Goal: Task Accomplishment & Management: Use online tool/utility

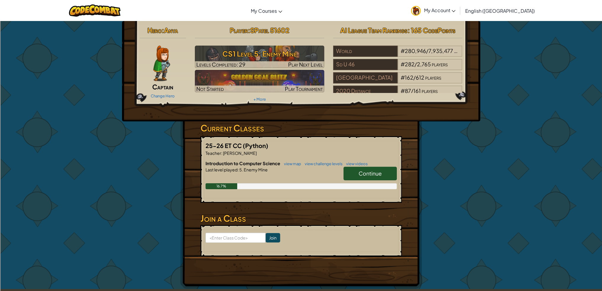
click at [374, 168] on link "Continue" at bounding box center [369, 174] width 53 height 14
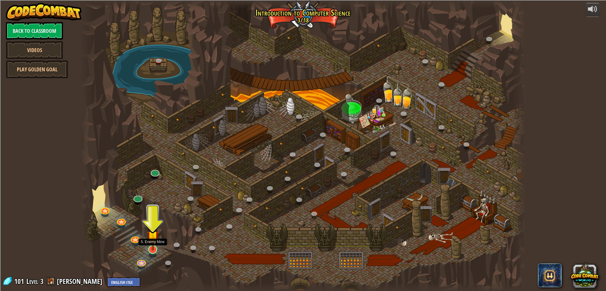
click at [148, 244] on img at bounding box center [153, 237] width 12 height 28
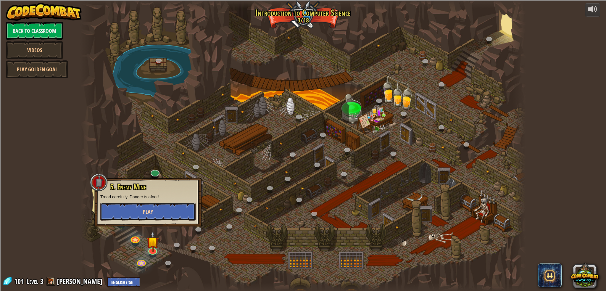
click at [150, 213] on span "Play" at bounding box center [148, 211] width 10 height 7
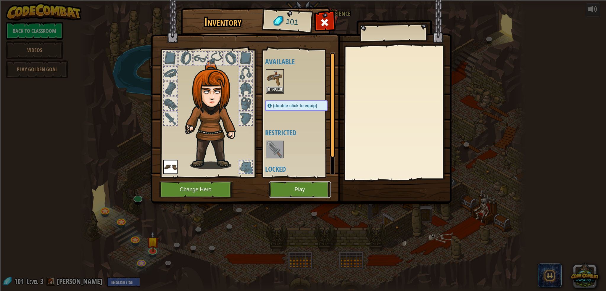
click at [322, 189] on button "Play" at bounding box center [300, 189] width 62 height 16
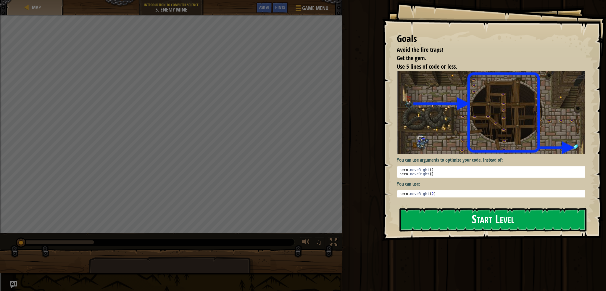
click at [515, 217] on button "Start Level" at bounding box center [493, 219] width 187 height 23
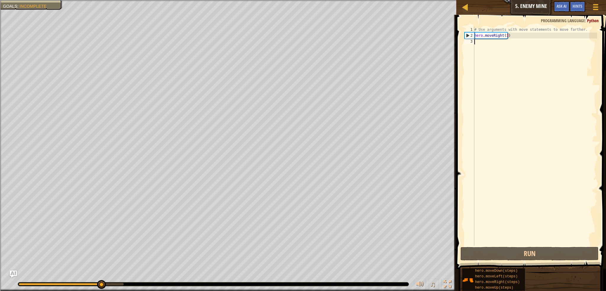
type textarea "h"
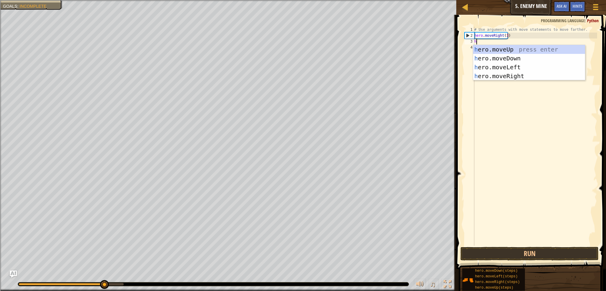
scroll to position [3, 0]
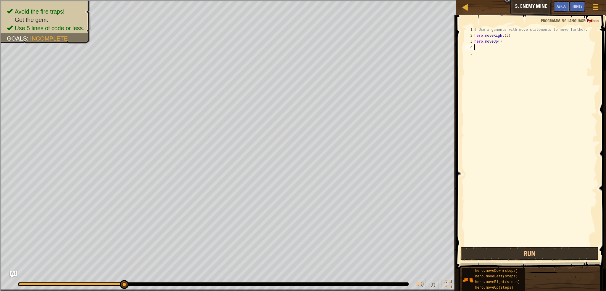
type textarea "h"
click at [561, 254] on button "Run" at bounding box center [530, 254] width 138 height 14
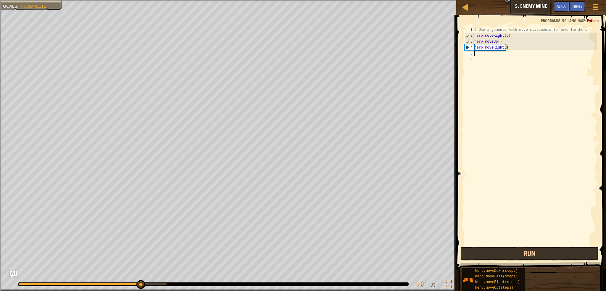
type textarea "h"
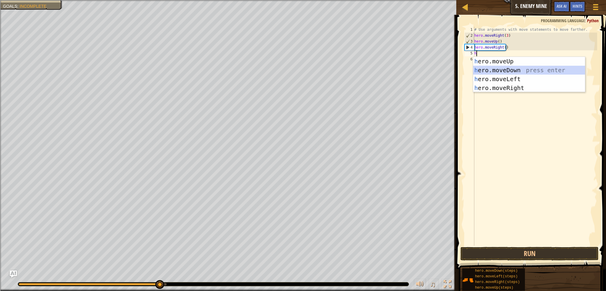
click at [512, 72] on div "h ero.moveUp press enter h ero.moveDown press enter h ero.moveLeft press enter …" at bounding box center [529, 83] width 112 height 53
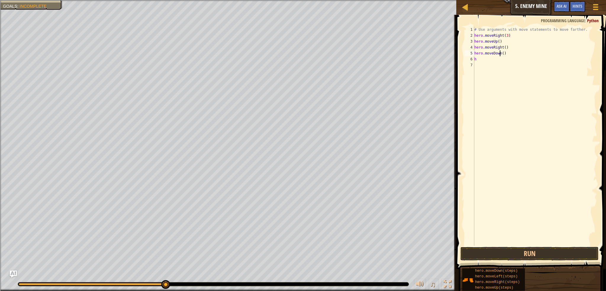
click at [501, 54] on div "# Use arguments with move statements to move farther. hero . moveRight ( 3 ) he…" at bounding box center [535, 142] width 124 height 231
click at [502, 54] on div "# Use arguments with move statements to move farther. hero . moveRight ( 3 ) he…" at bounding box center [535, 142] width 124 height 231
click at [478, 61] on div "# Use arguments with move statements to move farther. hero . moveRight ( 3 ) he…" at bounding box center [535, 142] width 124 height 231
type textarea "h"
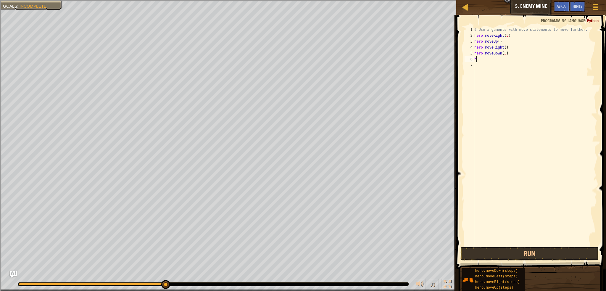
scroll to position [3, 0]
click at [551, 248] on button "Run" at bounding box center [530, 254] width 138 height 14
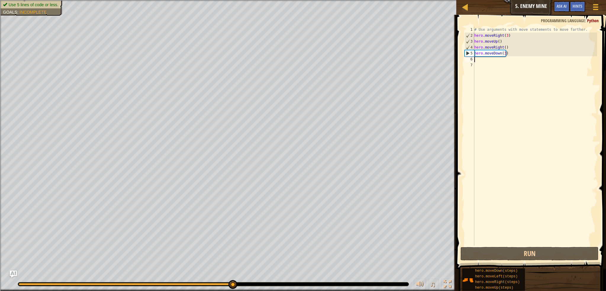
type textarea "h"
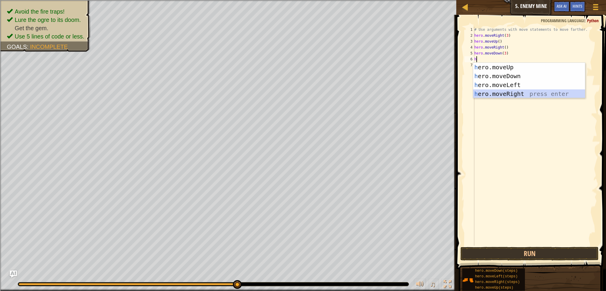
click at [487, 96] on div "h ero.moveUp press enter h ero.moveDown press enter h ero.moveLeft press enter …" at bounding box center [529, 89] width 112 height 53
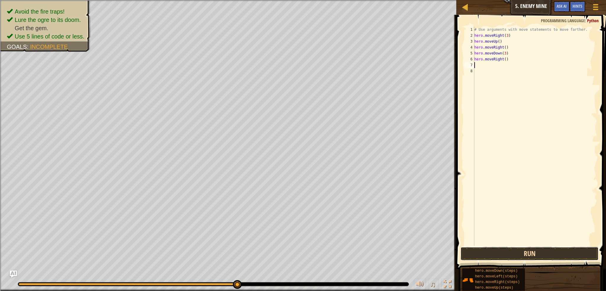
click at [477, 252] on button "Run" at bounding box center [530, 254] width 138 height 14
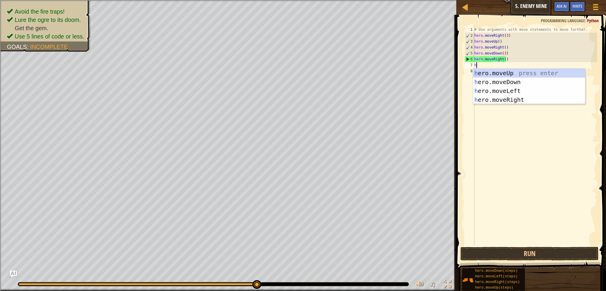
click at [503, 60] on div "# Use arguments with move statements to move farther. hero . moveRight ( 3 ) he…" at bounding box center [535, 142] width 124 height 231
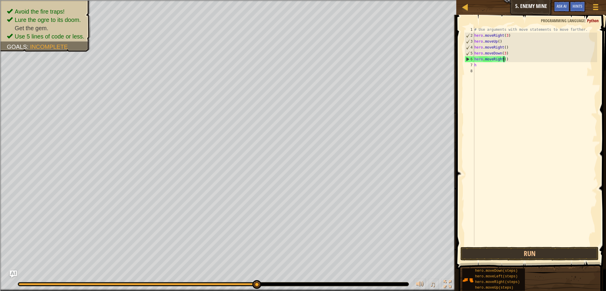
scroll to position [3, 2]
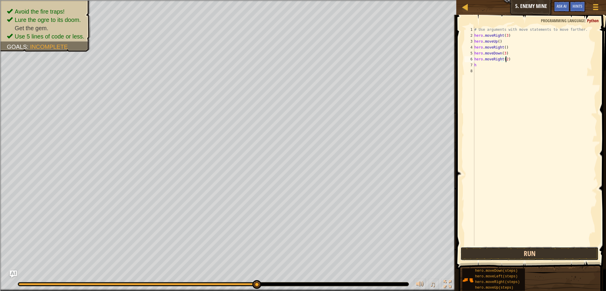
click at [522, 253] on button "Run" at bounding box center [530, 254] width 138 height 14
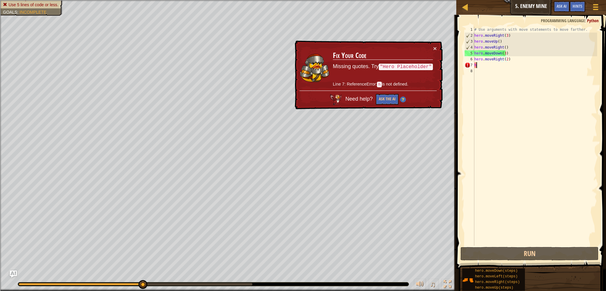
click at [476, 65] on div "# Use arguments with move statements to move farther. hero . moveRight ( 3 ) he…" at bounding box center [535, 142] width 124 height 231
type textarea "h"
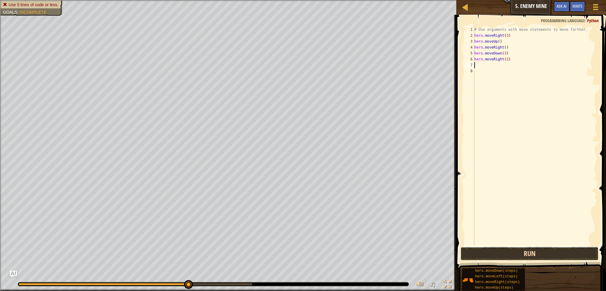
click at [521, 253] on button "Run" at bounding box center [530, 254] width 138 height 14
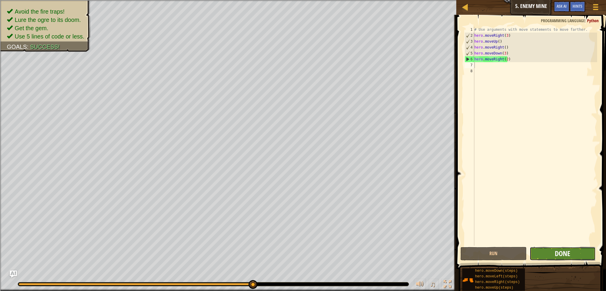
click at [559, 250] on span "Done" at bounding box center [562, 253] width 15 height 9
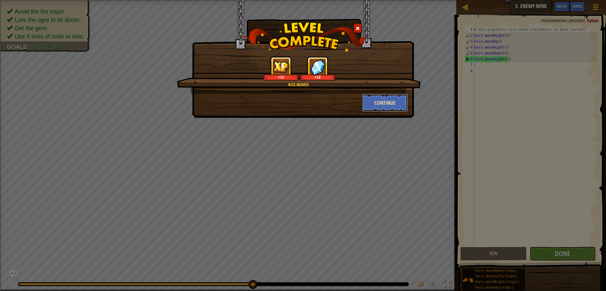
click at [378, 105] on button "Continue" at bounding box center [385, 103] width 46 height 18
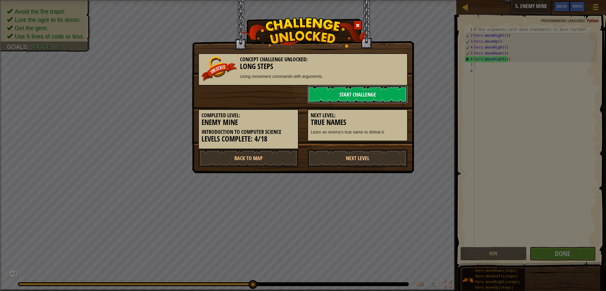
click at [384, 97] on link "Start Challenge" at bounding box center [358, 95] width 100 height 18
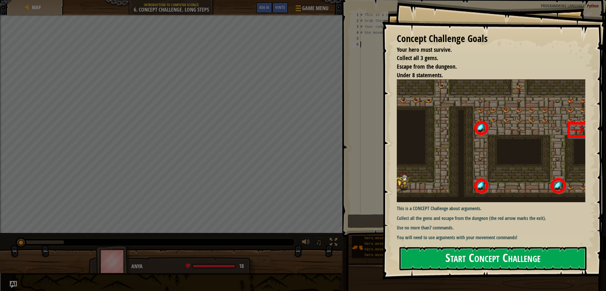
click at [445, 260] on button "Start Concept Challenge" at bounding box center [493, 258] width 187 height 23
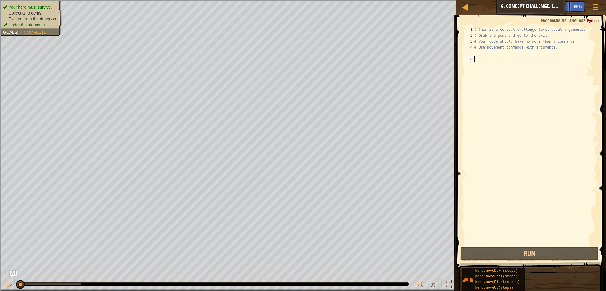
type textarea "h"
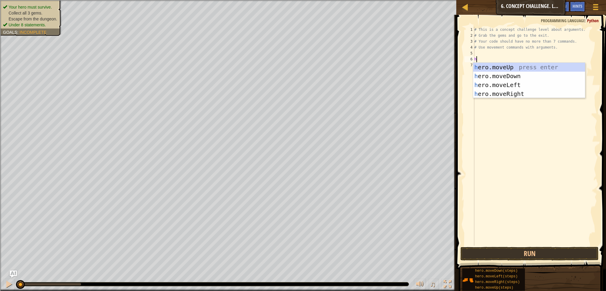
scroll to position [3, 0]
click at [526, 96] on div "h ero.moveUp press enter h ero.moveDown press enter h ero.moveLeft press enter …" at bounding box center [529, 89] width 112 height 53
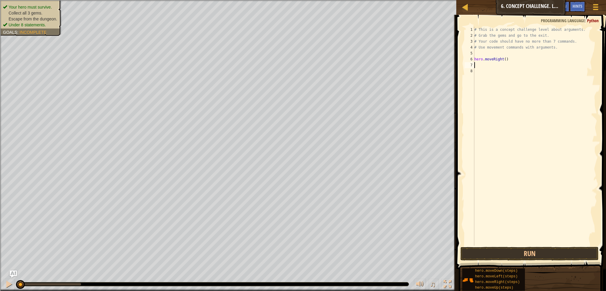
type textarea "h"
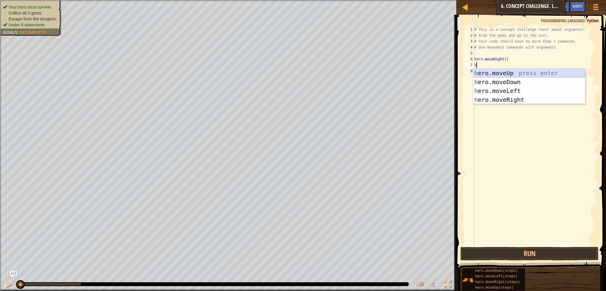
click at [499, 69] on div "h ero.moveUp press enter h ero.moveDown press enter h ero.moveLeft press enter …" at bounding box center [529, 95] width 112 height 53
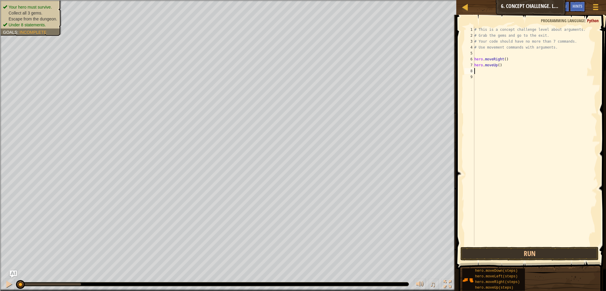
click at [497, 65] on div "# This is a concept challenge level about arguments. # Grab the gems and go to …" at bounding box center [535, 142] width 124 height 231
type textarea "hero.moveUp()"
click at [497, 66] on div "# This is a concept challenge level about arguments. # Grab the gems and go to …" at bounding box center [535, 142] width 124 height 231
type textarea "hero.moveUp()"
click at [497, 66] on div "# This is a concept challenge level about arguments. # Grab the gems and go to …" at bounding box center [535, 142] width 124 height 231
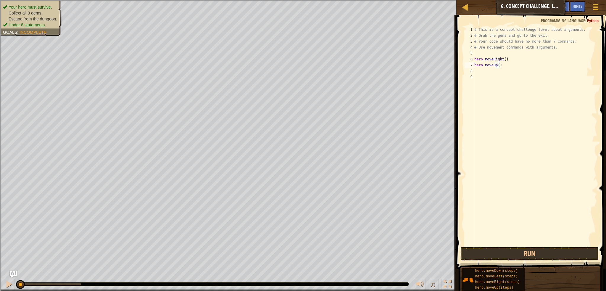
type textarea "hero.moveUp(3)"
click at [476, 70] on div "# This is a concept challenge level about arguments. # Grab the gems and go to …" at bounding box center [535, 142] width 124 height 231
type textarea "h"
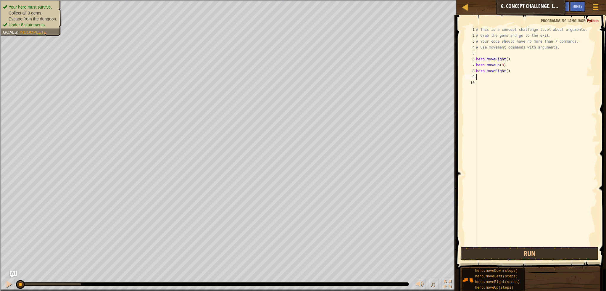
type textarea "h"
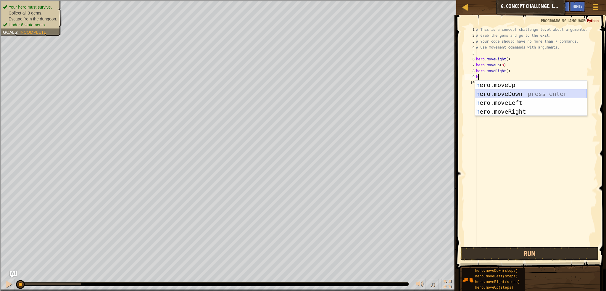
click at [497, 92] on div "h ero.moveUp press enter h ero.moveDown press enter h ero.moveLeft press enter …" at bounding box center [531, 107] width 112 height 53
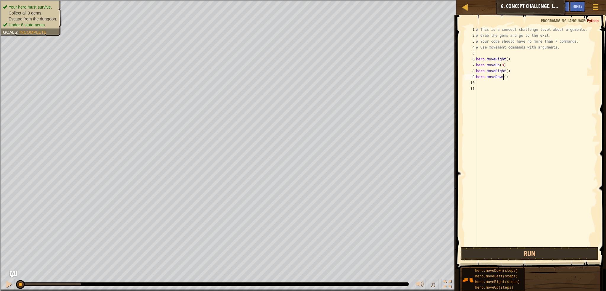
click at [504, 77] on div "# This is a concept challenge level about arguments. # Grab the gems and go to …" at bounding box center [536, 142] width 122 height 231
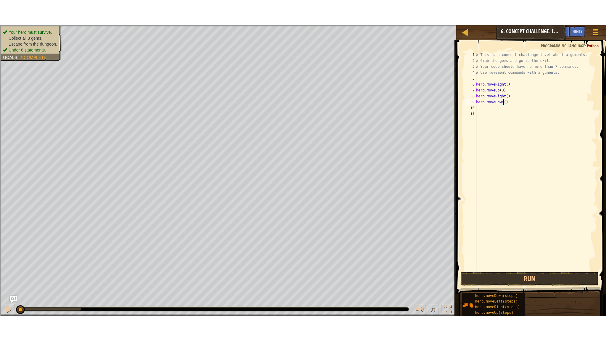
scroll to position [3, 2]
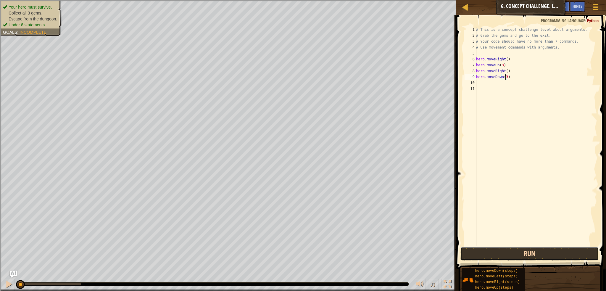
click at [555, 250] on button "Run" at bounding box center [530, 254] width 138 height 14
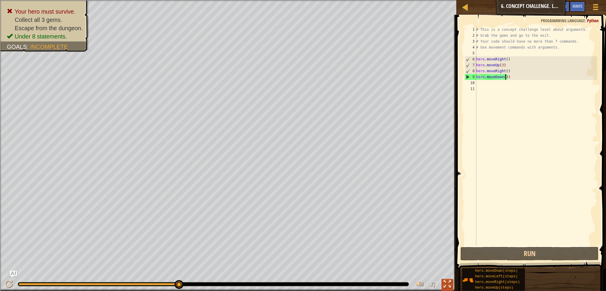
click at [447, 285] on div at bounding box center [448, 284] width 8 height 8
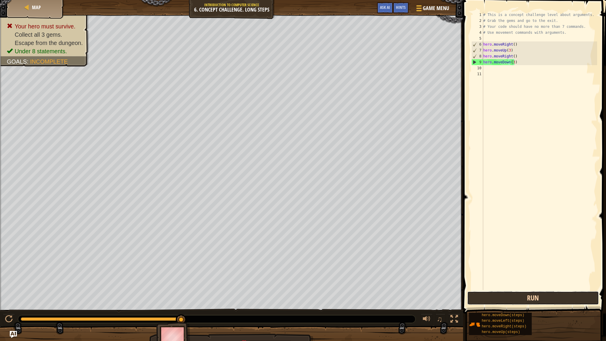
click at [573, 291] on button "Run" at bounding box center [533, 298] width 132 height 14
click at [562, 291] on button "Run" at bounding box center [533, 298] width 132 height 14
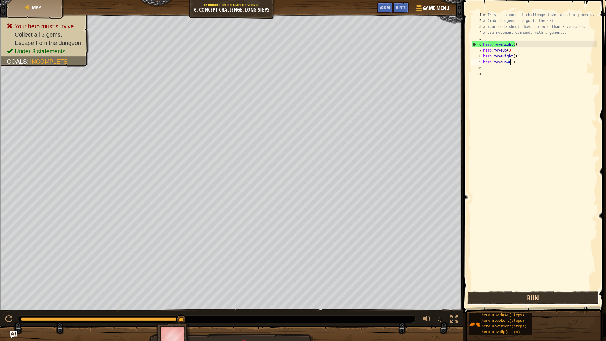
click at [542, 291] on button "Run" at bounding box center [533, 298] width 132 height 14
click at [511, 60] on div "# This is a concept challenge level about arguments. # Grab the gems and go to …" at bounding box center [539, 157] width 115 height 290
drag, startPoint x: 513, startPoint y: 63, endPoint x: 483, endPoint y: 62, distance: 29.3
click at [483, 62] on div "# This is a concept challenge level about arguments. # Grab the gems and go to …" at bounding box center [539, 157] width 115 height 290
type textarea "h"
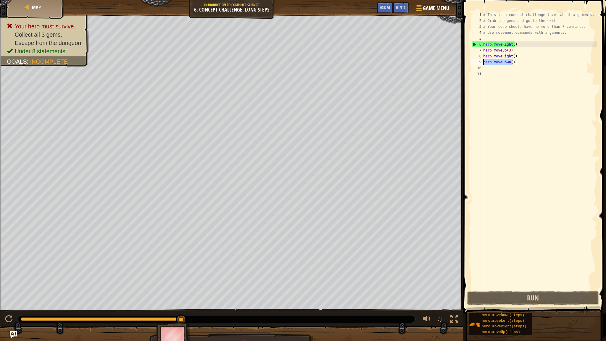
scroll to position [3, 0]
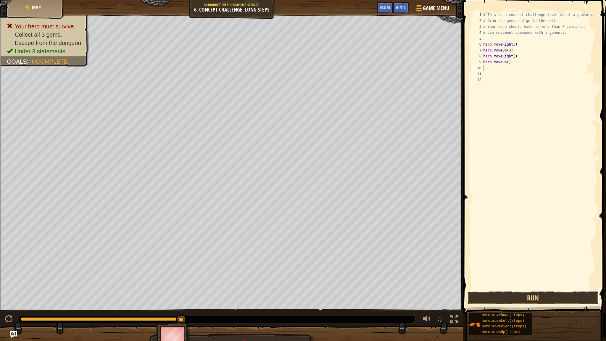
click at [559, 291] on button "Run" at bounding box center [533, 298] width 132 height 14
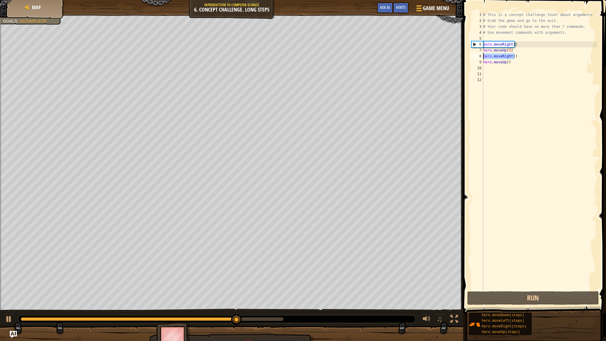
drag, startPoint x: 516, startPoint y: 57, endPoint x: 484, endPoint y: 57, distance: 32.0
click at [484, 57] on div "# This is a concept challenge level about arguments. # Grab the gems and go to …" at bounding box center [539, 157] width 115 height 290
type textarea "hero.moveRight()"
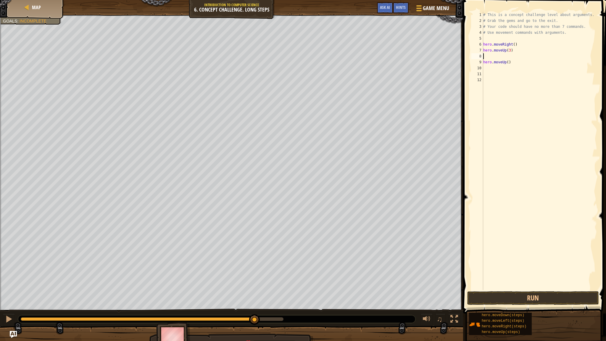
click at [484, 63] on div "# This is a concept challenge level about arguments. # Grab the gems and go to …" at bounding box center [539, 157] width 115 height 290
type textarea "hero.moveUp()"
click at [558, 291] on button "Run" at bounding box center [533, 298] width 132 height 14
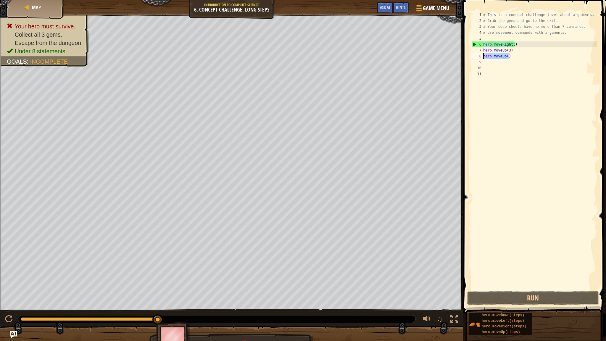
drag, startPoint x: 509, startPoint y: 57, endPoint x: 478, endPoint y: 56, distance: 30.8
click at [478, 56] on div "hero.moveUp() 1 2 3 4 5 6 7 8 9 10 11 # This is a concept challenge level about…" at bounding box center [533, 151] width 127 height 278
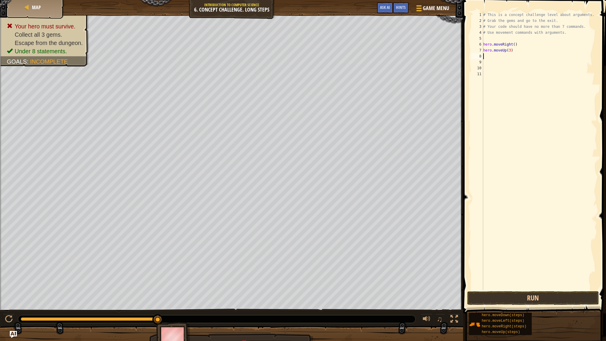
type textarea "h"
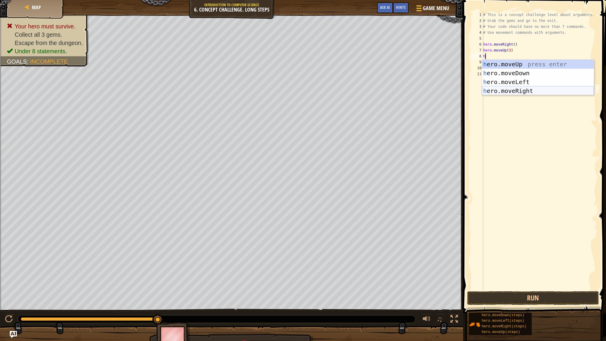
click at [516, 89] on div "h ero.moveUp press enter h ero.moveDown press enter h ero.moveLeft press enter …" at bounding box center [538, 86] width 112 height 53
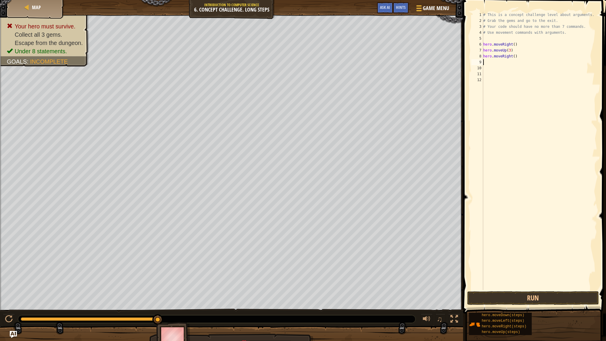
click at [512, 57] on div "# This is a concept challenge level about arguments. # Grab the gems and go to …" at bounding box center [539, 157] width 115 height 290
type textarea "hero.moveRight(2)"
click at [484, 63] on div "# This is a concept challenge level about arguments. # Grab the gems and go to …" at bounding box center [539, 157] width 115 height 290
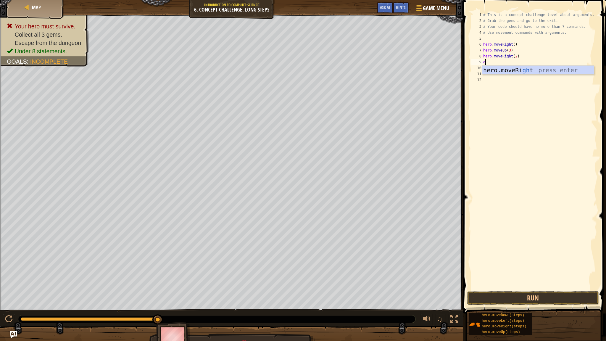
type textarea "g"
type textarea "h"
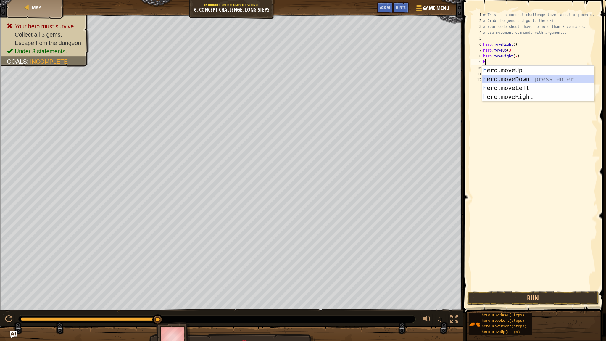
click at [496, 81] on div "h ero.moveUp press enter h ero.moveDown press enter h ero.moveLeft press enter …" at bounding box center [538, 92] width 112 height 53
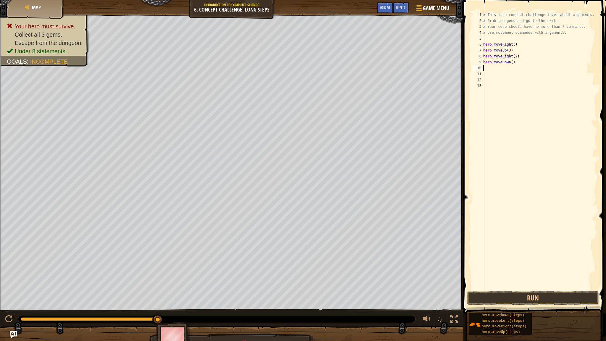
type textarea "h"
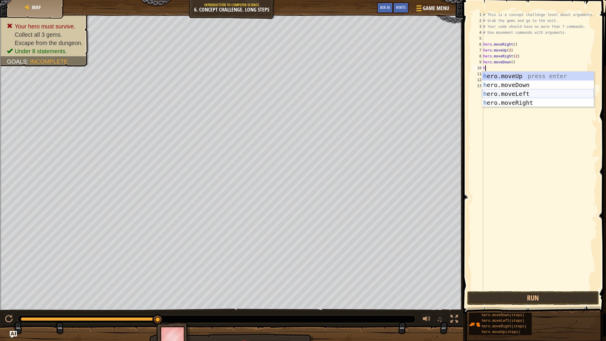
click at [521, 91] on div "h ero.moveUp press enter h ero.moveDown press enter h ero.moveLeft press enter …" at bounding box center [538, 98] width 112 height 53
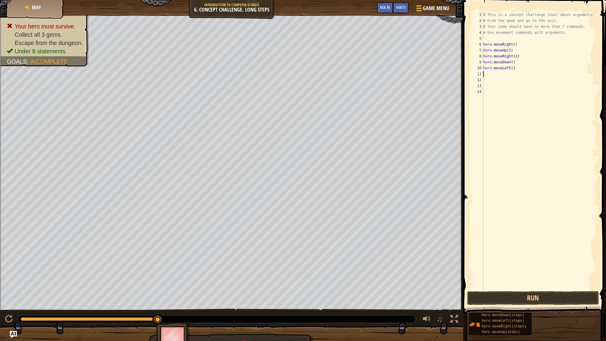
type textarea "h"
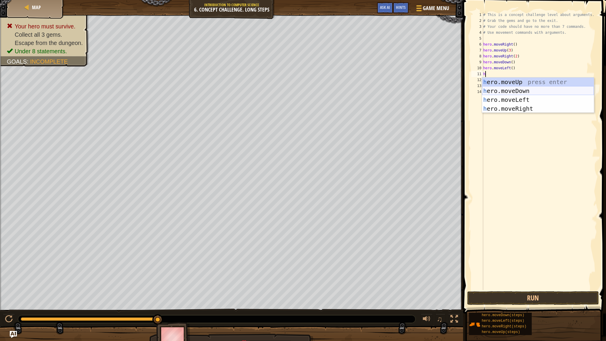
click at [527, 91] on div "h ero.moveUp press enter h ero.moveDown press enter h ero.moveLeft press enter …" at bounding box center [538, 104] width 112 height 53
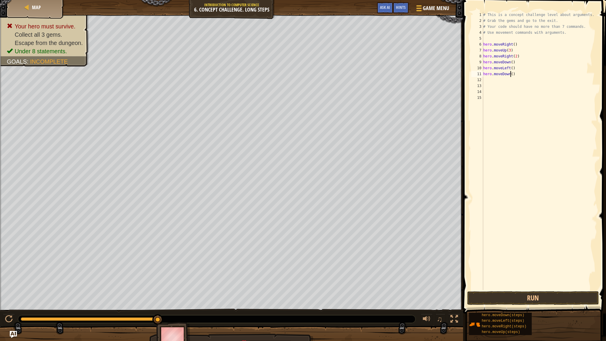
click at [510, 73] on div "# This is a concept challenge level about arguments. # Grab the gems and go to …" at bounding box center [539, 157] width 115 height 290
type textarea "hero.moveDown(2)"
click at [542, 291] on button "Run" at bounding box center [533, 298] width 132 height 14
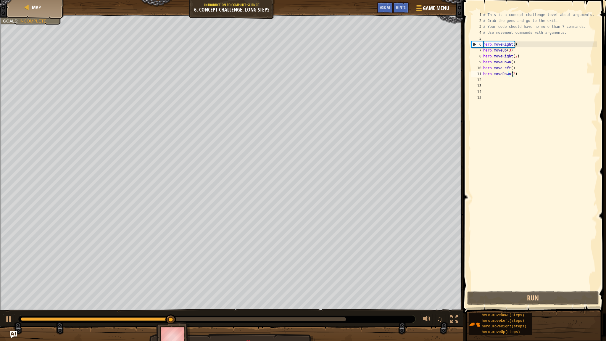
click at [515, 75] on div "# This is a concept challenge level about arguments. # Grab the gems and go to …" at bounding box center [539, 157] width 115 height 290
click at [487, 79] on div "# This is a concept challenge level about arguments. # Grab the gems and go to …" at bounding box center [539, 157] width 115 height 290
type textarea "h"
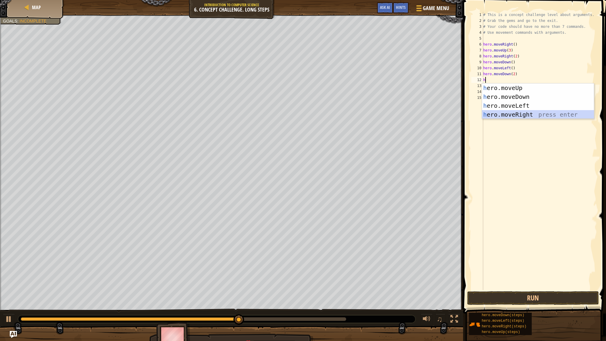
click at [507, 113] on div "h ero.moveUp press enter h ero.moveDown press enter h ero.moveLeft press enter …" at bounding box center [538, 109] width 112 height 53
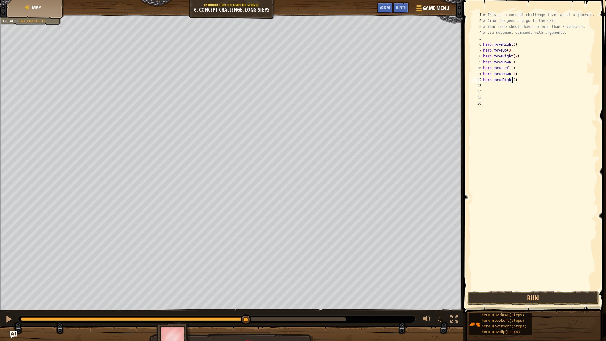
click at [513, 81] on div "# This is a concept challenge level about arguments. # Grab the gems and go to …" at bounding box center [539, 157] width 115 height 290
type textarea "hero.moveRight(2)"
click at [488, 84] on div "# This is a concept challenge level about arguments. # Grab the gems and go to …" at bounding box center [539, 157] width 115 height 290
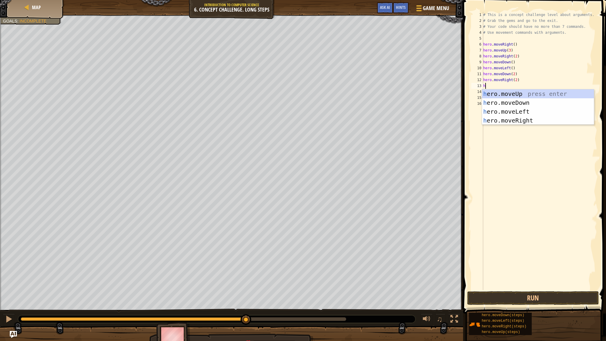
type textarea "h"
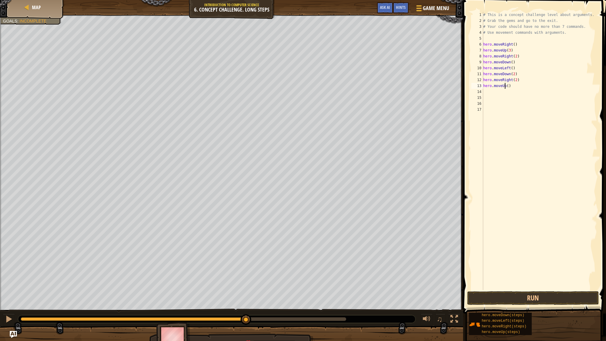
click at [506, 85] on div "# This is a concept challenge level about arguments. # Grab the gems and go to …" at bounding box center [539, 157] width 115 height 290
click at [506, 86] on div "# This is a concept challenge level about arguments. # Grab the gems and go to …" at bounding box center [539, 157] width 115 height 290
click at [507, 86] on div "# This is a concept challenge level about arguments. # Grab the gems and go to …" at bounding box center [539, 157] width 115 height 290
type textarea "hero.moveUp(2)"
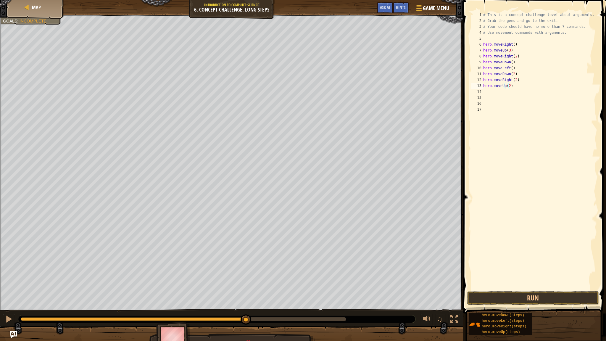
click at [489, 91] on div "# This is a concept challenge level about arguments. # Grab the gems and go to …" at bounding box center [539, 157] width 115 height 290
type textarea "h"
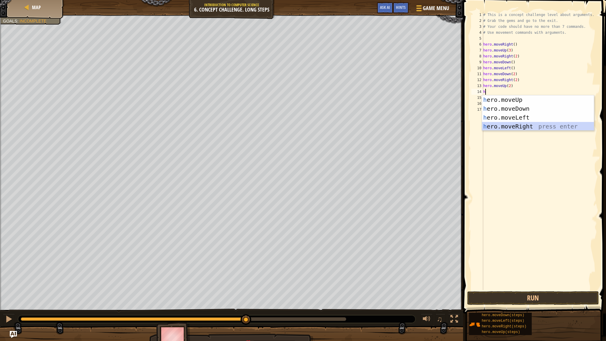
click at [510, 128] on div "h ero.moveUp press enter h ero.moveDown press enter h ero.moveLeft press enter …" at bounding box center [538, 121] width 112 height 53
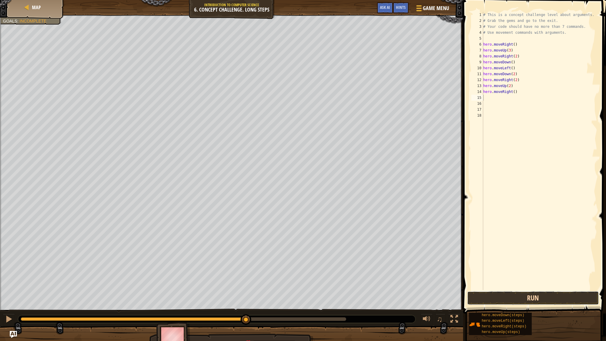
click at [552, 291] on button "Run" at bounding box center [533, 298] width 132 height 14
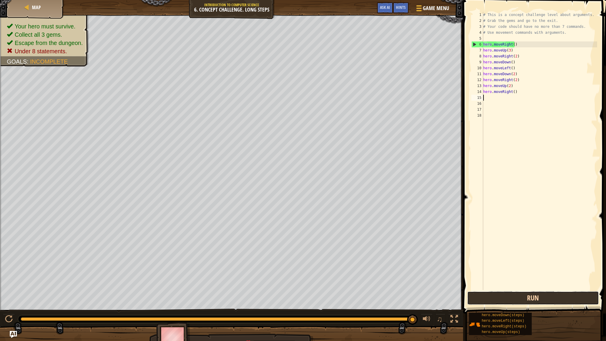
click at [527, 291] on button "Run" at bounding box center [533, 298] width 132 height 14
click at [515, 80] on div "# This is a concept challenge level about arguments. # Grab the gems and go to …" at bounding box center [539, 157] width 115 height 290
drag, startPoint x: 518, startPoint y: 94, endPoint x: 479, endPoint y: 85, distance: 39.1
click at [479, 85] on div "hero.moveRight() 1 2 3 4 5 6 7 8 9 10 11 12 13 14 15 16 17 18 # This is a conce…" at bounding box center [533, 151] width 127 height 278
type textarea "hero.moveUp(2) hero.moveRight()"
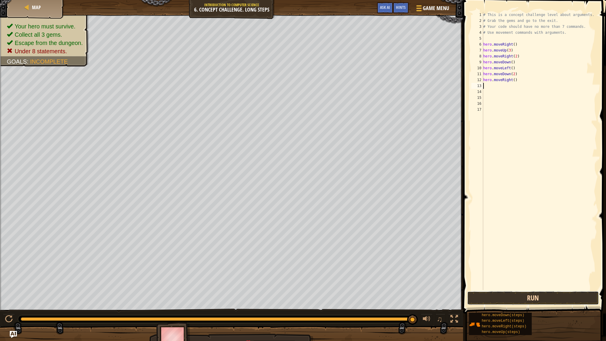
click at [559, 291] on button "Run" at bounding box center [533, 298] width 132 height 14
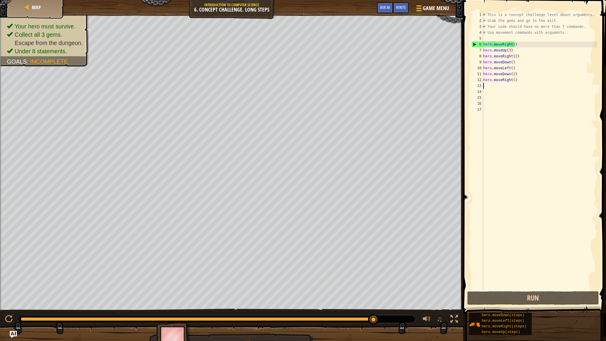
type textarea "h"
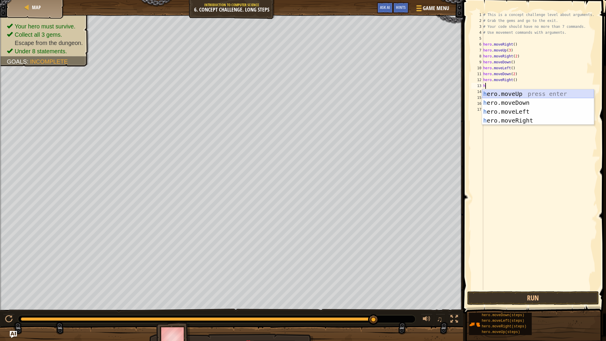
click at [536, 91] on div "h ero.moveUp press enter h ero.moveDown press enter h ero.moveLeft press enter …" at bounding box center [538, 115] width 112 height 53
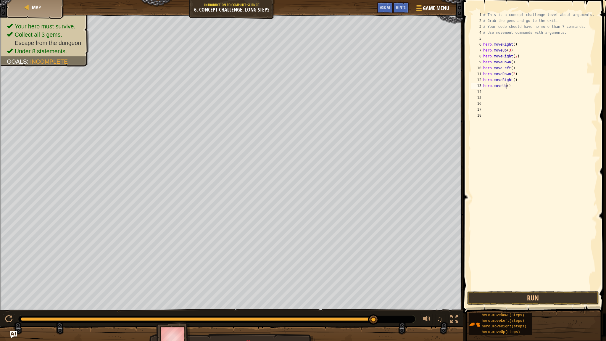
click at [507, 85] on div "# This is a concept challenge level about arguments. # Grab the gems and go to …" at bounding box center [539, 157] width 115 height 290
type textarea "hero.moveUp(2)"
click at [573, 291] on button "Run" at bounding box center [533, 298] width 132 height 14
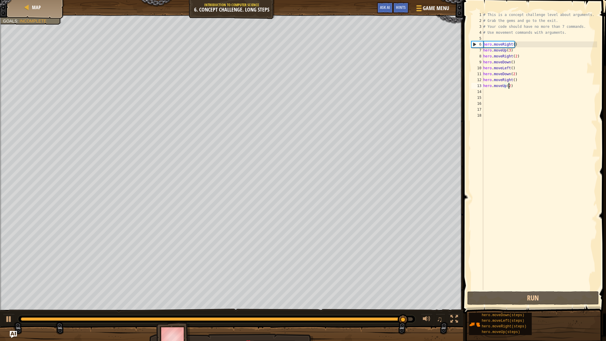
click at [484, 92] on div "# This is a concept challenge level about arguments. # Grab the gems and go to …" at bounding box center [539, 157] width 115 height 290
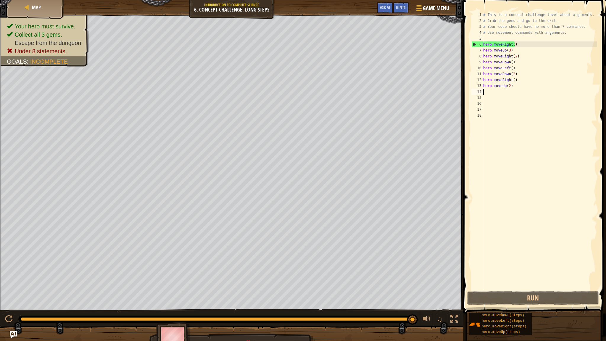
type textarea "h"
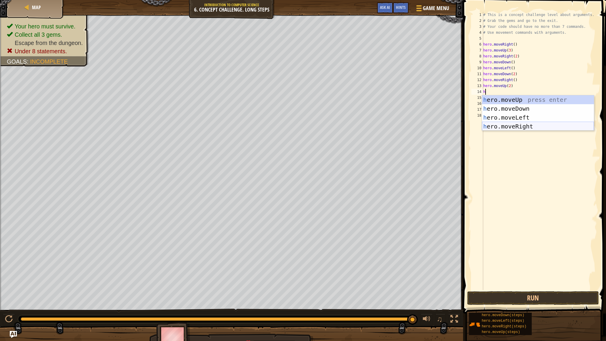
click at [509, 127] on div "h ero.moveUp press enter h ero.moveDown press enter h ero.moveLeft press enter …" at bounding box center [538, 121] width 112 height 53
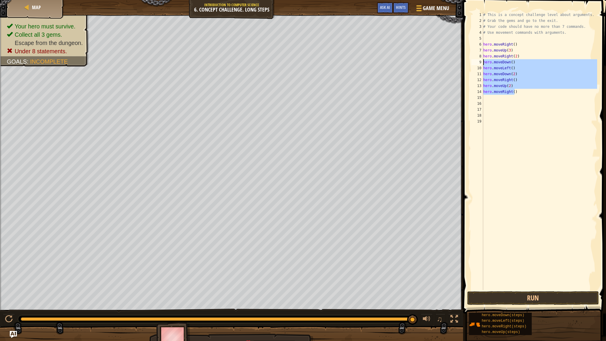
drag, startPoint x: 514, startPoint y: 94, endPoint x: 482, endPoint y: 61, distance: 45.6
click at [482, 61] on div "1 2 3 4 5 6 7 8 9 10 11 12 13 14 15 16 17 18 19 # This is a concept challenge l…" at bounding box center [533, 151] width 127 height 278
type textarea "hero.moveDown() hero.moveLeft()"
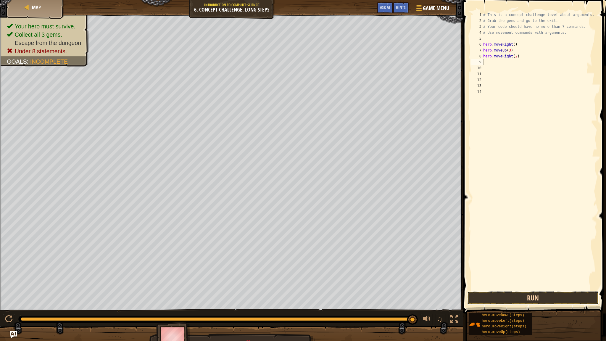
click at [577, 291] on button "Run" at bounding box center [533, 298] width 132 height 14
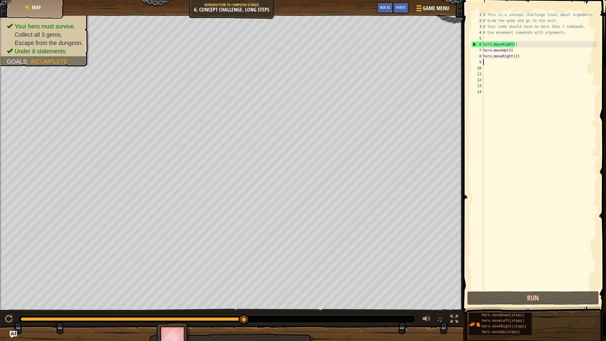
type textarea "h"
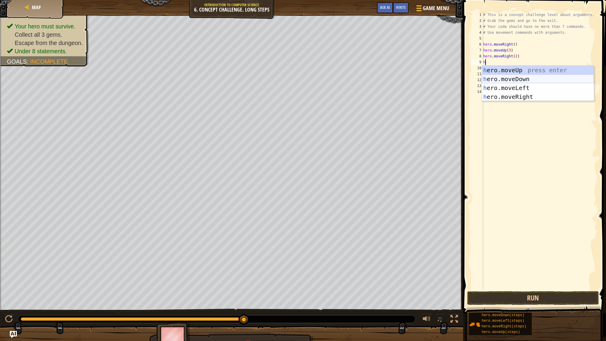
click at [539, 78] on div "h ero.moveUp press enter h ero.moveDown press enter h ero.moveLeft press enter …" at bounding box center [538, 92] width 112 height 53
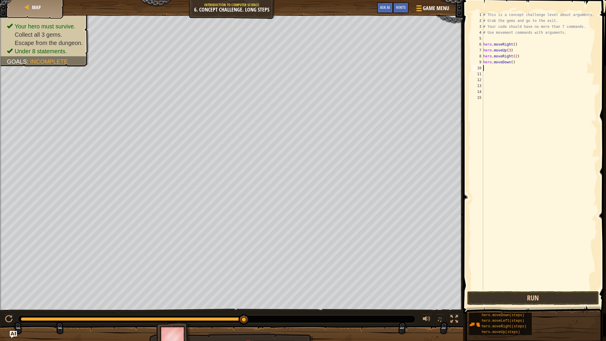
click at [510, 62] on div "# This is a concept challenge level about arguments. # Grab the gems and go to …" at bounding box center [539, 157] width 115 height 290
type textarea "hero.moveDown(3)"
click at [488, 66] on div "# This is a concept challenge level about arguments. # Grab the gems and go to …" at bounding box center [539, 157] width 115 height 290
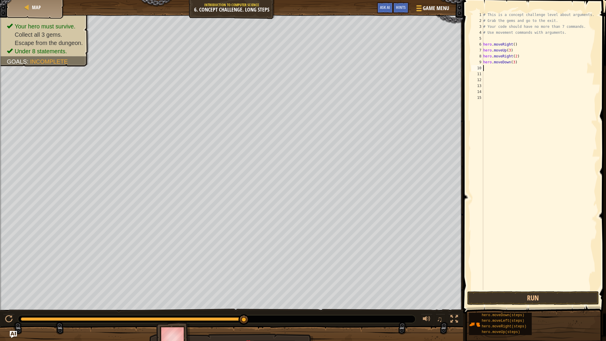
type textarea "h"
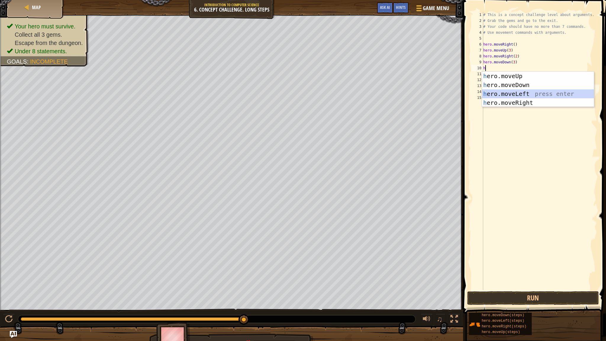
click at [503, 93] on div "h ero.moveUp press enter h ero.moveDown press enter h ero.moveLeft press enter …" at bounding box center [538, 98] width 112 height 53
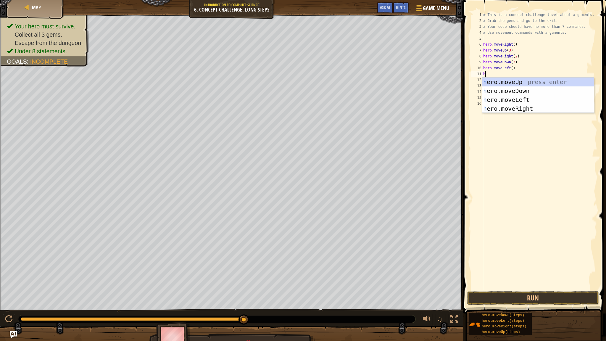
type textarea "h"
click at [519, 83] on div "h ero.moveUp press enter h ero.moveDown press enter h ero.moveLeft press enter …" at bounding box center [538, 104] width 112 height 53
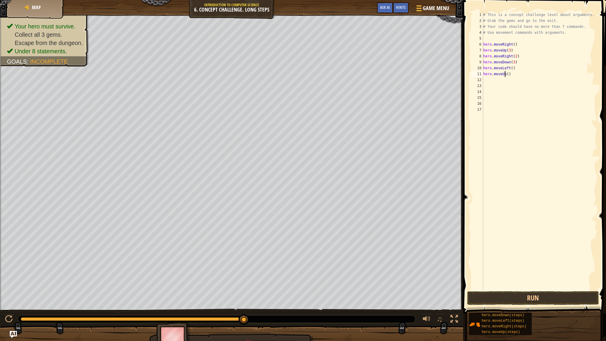
click at [506, 74] on div "# This is a concept challenge level about arguments. # Grab the gems and go to …" at bounding box center [539, 157] width 115 height 290
click at [507, 74] on div "# This is a concept challenge level about arguments. # Grab the gems and go to …" at bounding box center [539, 157] width 115 height 290
type textarea "hero.moveUp(2)"
click at [515, 76] on div "# This is a concept challenge level about arguments. # Grab the gems and go to …" at bounding box center [539, 157] width 115 height 290
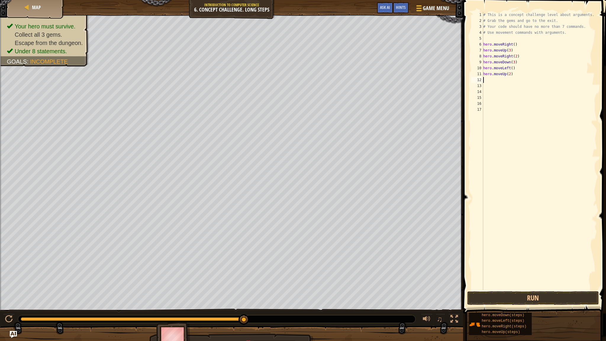
click at [485, 79] on div "# This is a concept challenge level about arguments. # Grab the gems and go to …" at bounding box center [539, 157] width 115 height 290
type textarea "h"
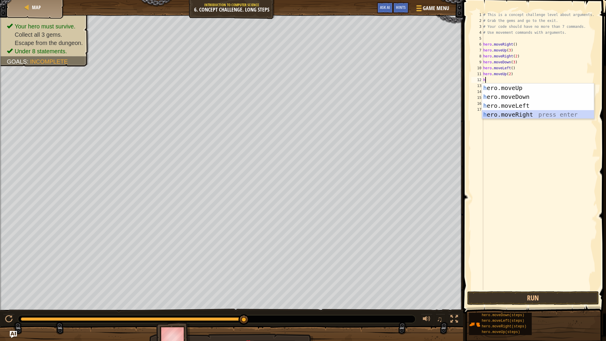
click at [508, 113] on div "h ero.moveUp press enter h ero.moveDown press enter h ero.moveLeft press enter …" at bounding box center [538, 109] width 112 height 53
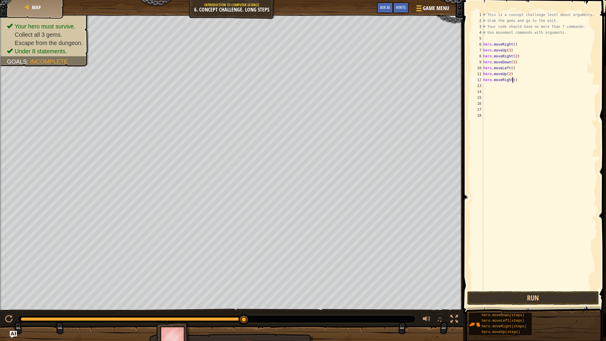
click at [513, 80] on div "# This is a concept challenge level about arguments. # Grab the gems and go to …" at bounding box center [539, 157] width 115 height 290
click at [545, 291] on button "Run" at bounding box center [533, 298] width 132 height 14
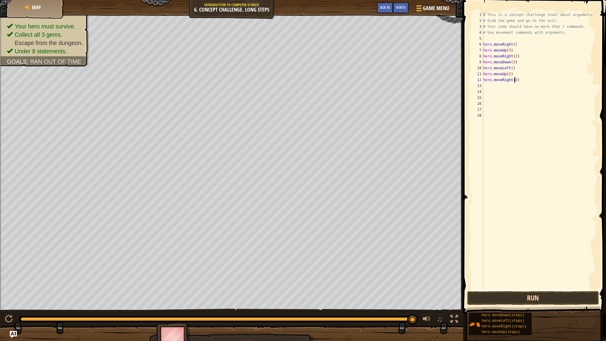
type textarea "hero.moveRight(3)"
click at [553, 291] on button "Run" at bounding box center [533, 298] width 132 height 14
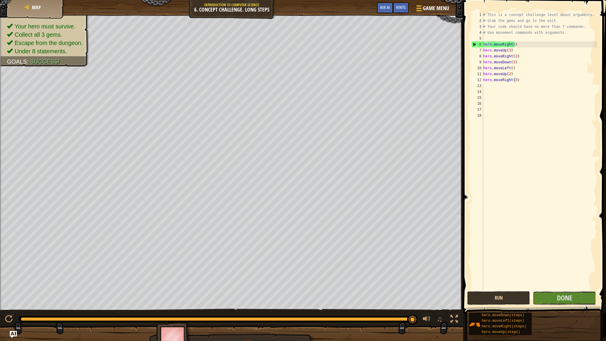
click at [553, 291] on button "Done" at bounding box center [564, 298] width 63 height 14
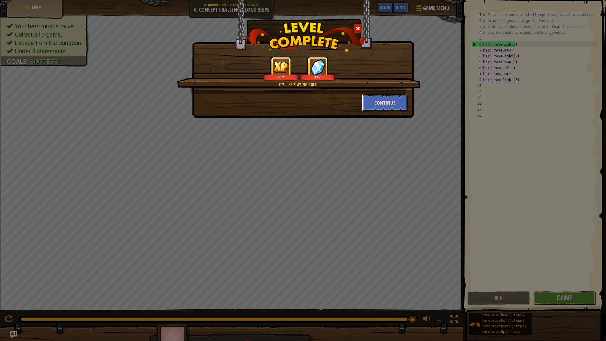
click at [384, 104] on button "Continue" at bounding box center [385, 103] width 46 height 18
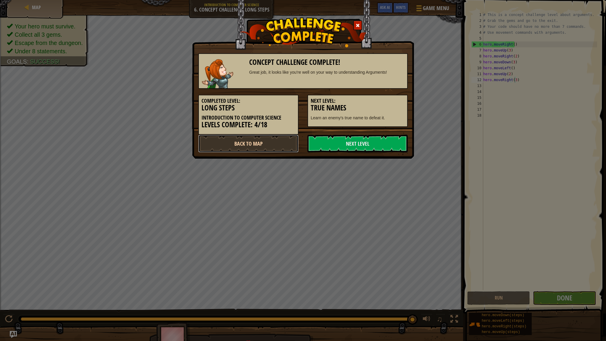
click at [229, 144] on link "Back to Map" at bounding box center [248, 144] width 100 height 18
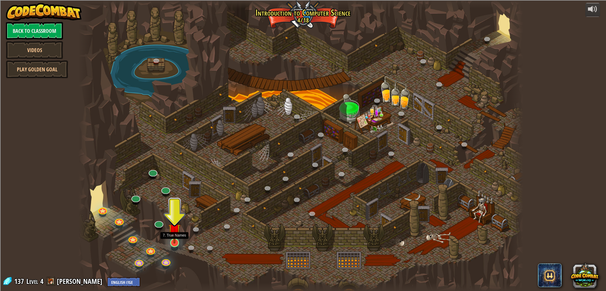
click at [173, 234] on img at bounding box center [174, 230] width 12 height 28
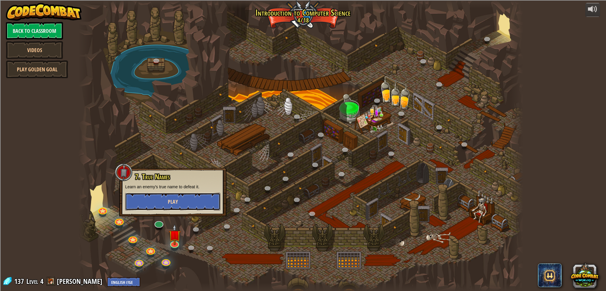
click at [176, 205] on button "Play" at bounding box center [172, 202] width 95 height 18
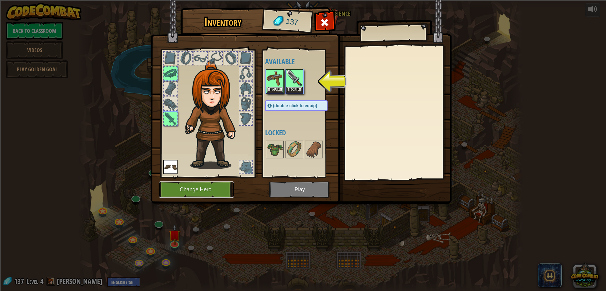
click at [192, 189] on button "Change Hero" at bounding box center [196, 189] width 75 height 16
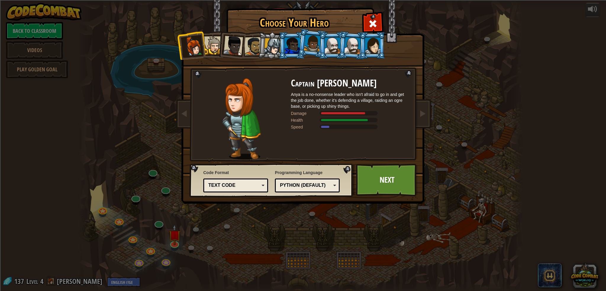
click at [207, 43] on div at bounding box center [213, 45] width 18 height 18
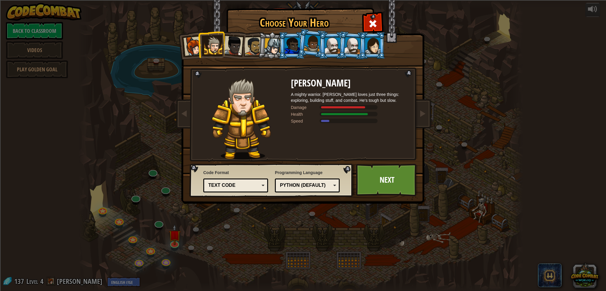
click at [235, 50] on div at bounding box center [234, 46] width 20 height 20
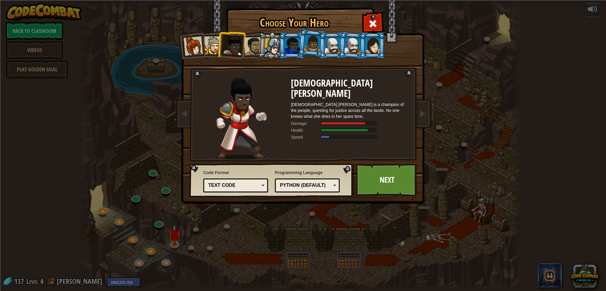
click at [258, 50] on li at bounding box center [272, 45] width 28 height 28
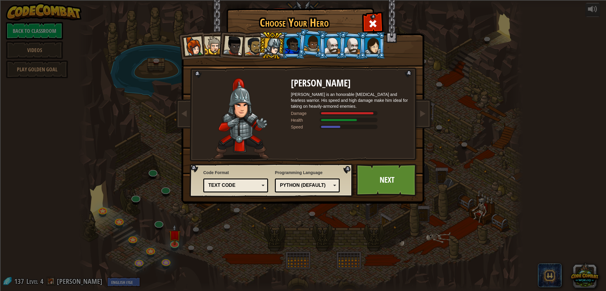
click at [292, 45] on div at bounding box center [292, 46] width 15 height 16
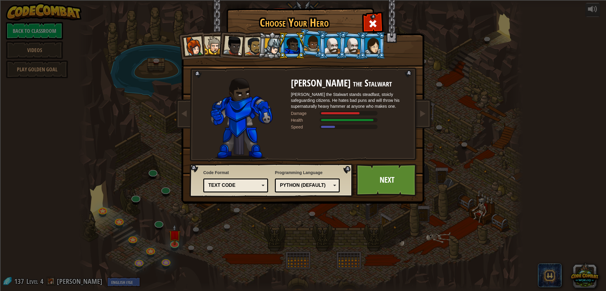
click at [375, 49] on div at bounding box center [372, 46] width 15 height 16
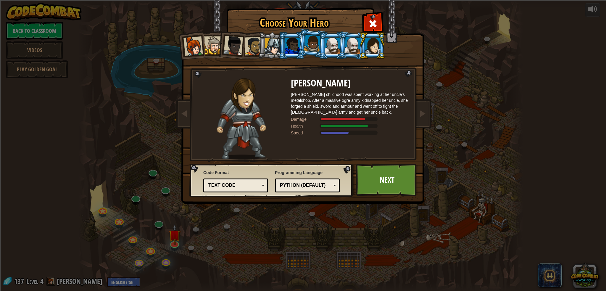
click at [189, 52] on div at bounding box center [194, 46] width 20 height 20
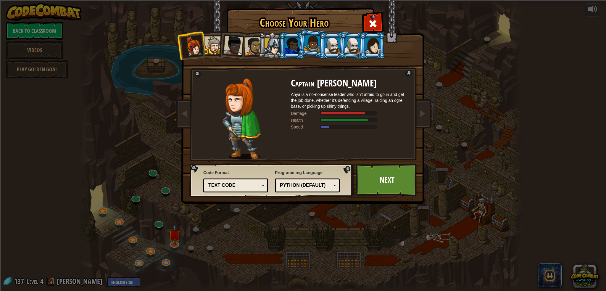
click at [382, 38] on li at bounding box center [372, 45] width 27 height 27
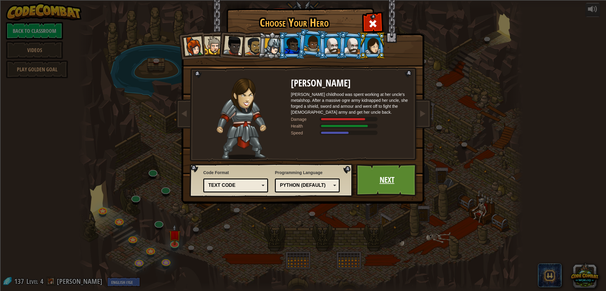
click at [387, 187] on link "Next" at bounding box center [387, 180] width 62 height 33
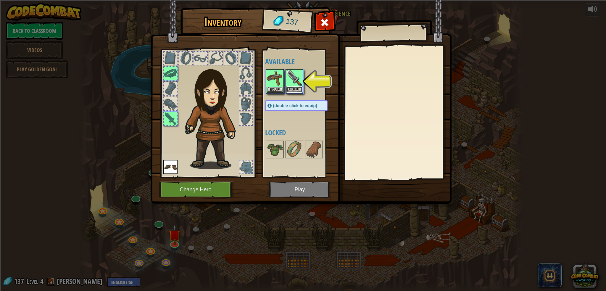
click at [297, 87] on button "Equip" at bounding box center [294, 89] width 17 height 6
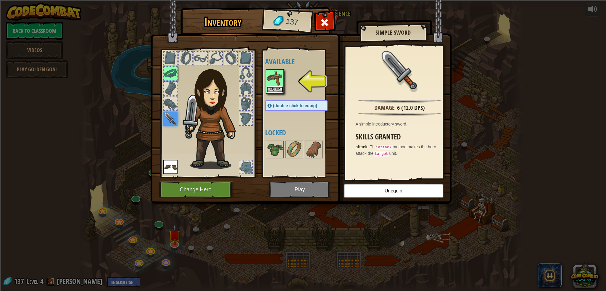
click at [281, 90] on button "Equip" at bounding box center [275, 89] width 17 height 6
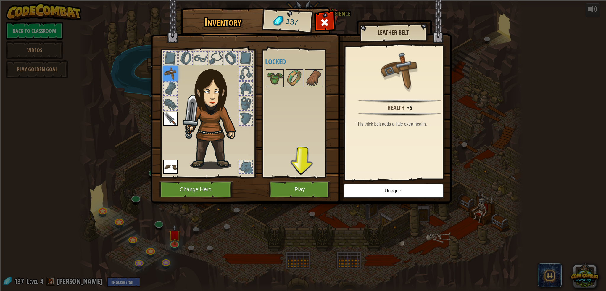
click at [512, 144] on div "Inventory 137 Available Equip Equip Equip (double-click to equip) Locked Leathe…" at bounding box center [303, 145] width 606 height 291
click at [329, 18] on span at bounding box center [324, 22] width 9 height 9
